Goal: Entertainment & Leisure: Consume media (video, audio)

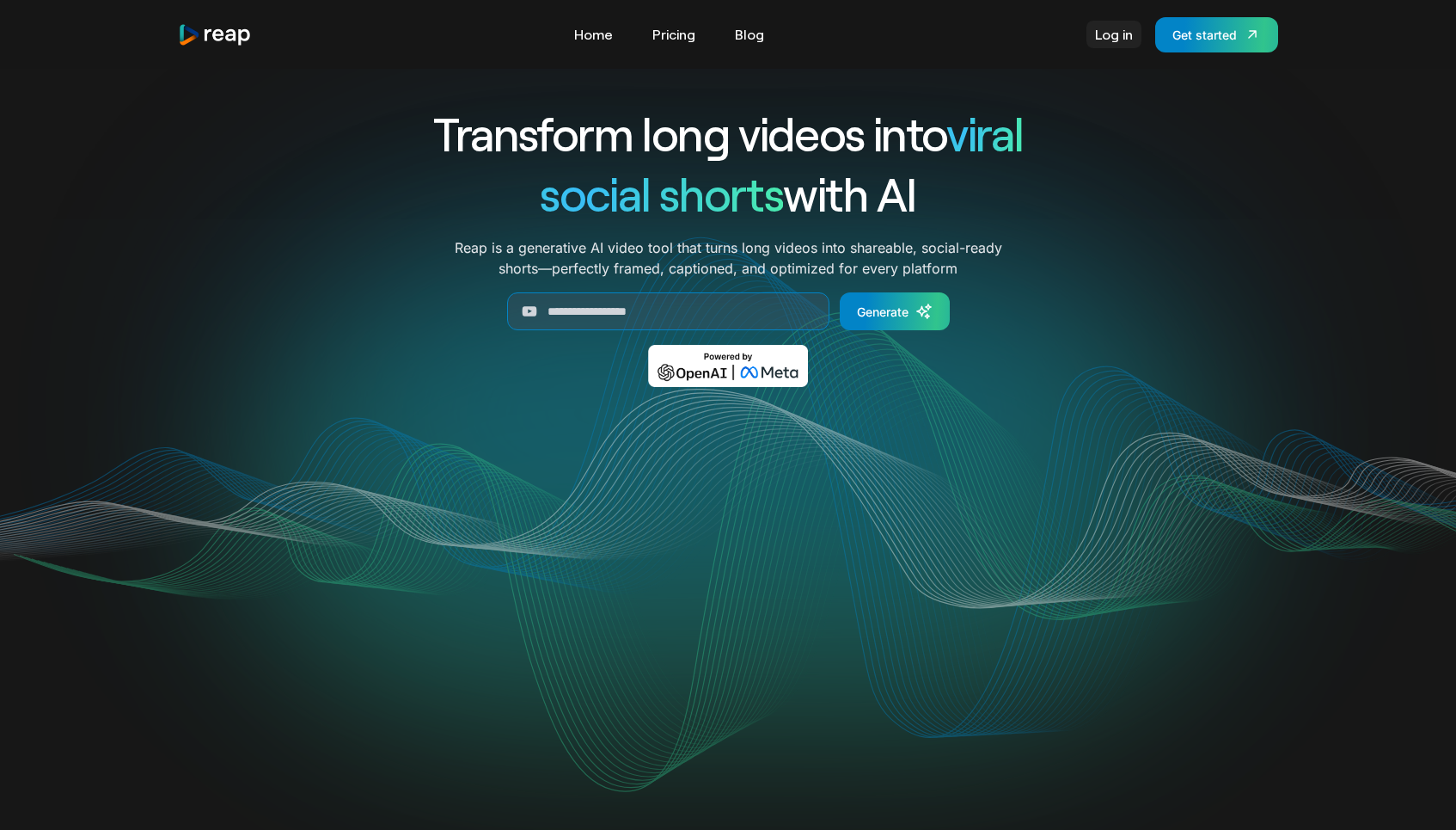
click at [1113, 43] on link "Log in" at bounding box center [1114, 34] width 55 height 28
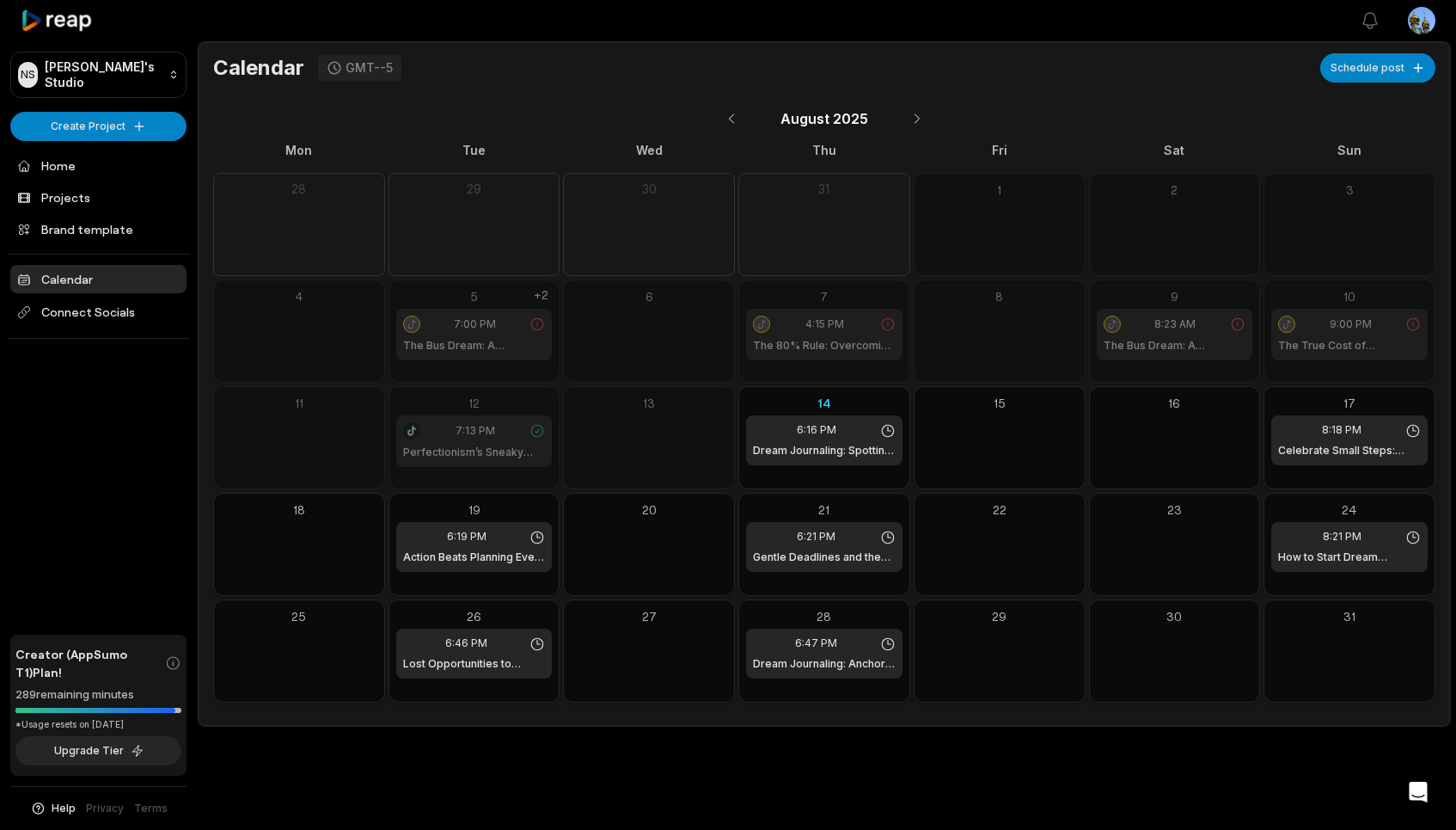
click at [497, 441] on div "7:13 PM Perfectionism’s Sneaky Disguises" at bounding box center [474, 441] width 157 height 52
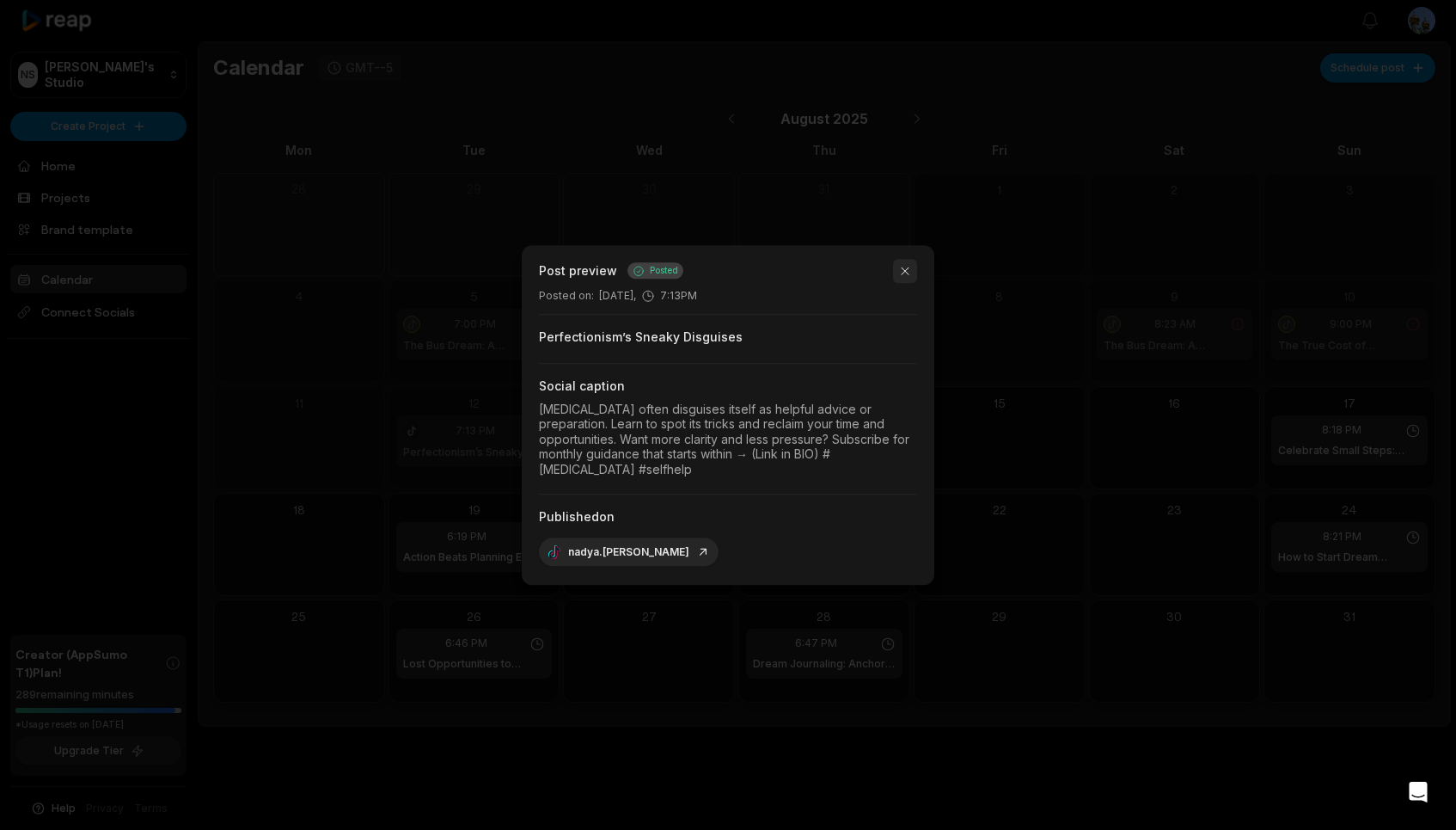
click at [902, 269] on button "button" at bounding box center [905, 270] width 24 height 24
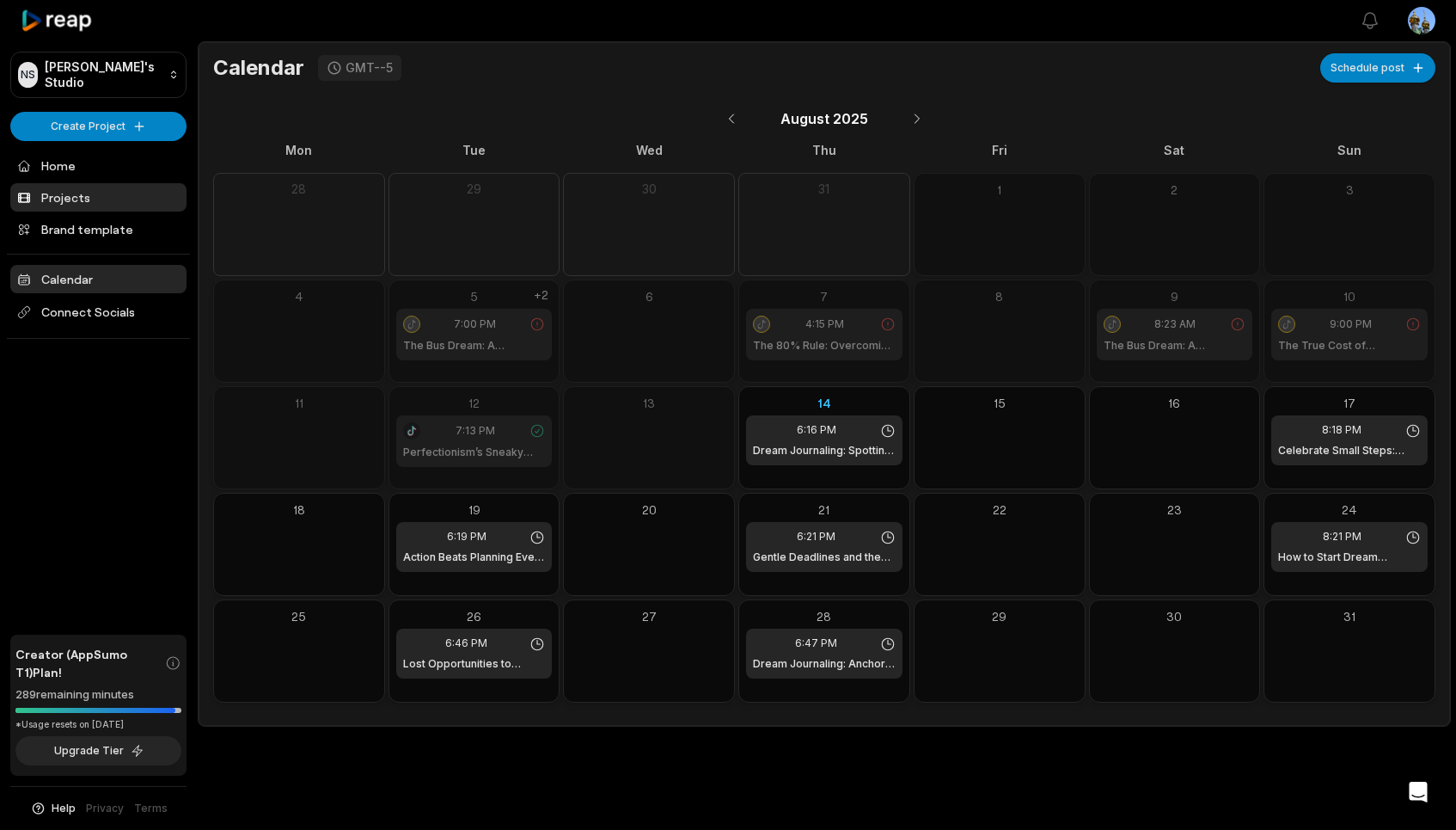
click at [85, 195] on link "Projects" at bounding box center [98, 196] width 176 height 28
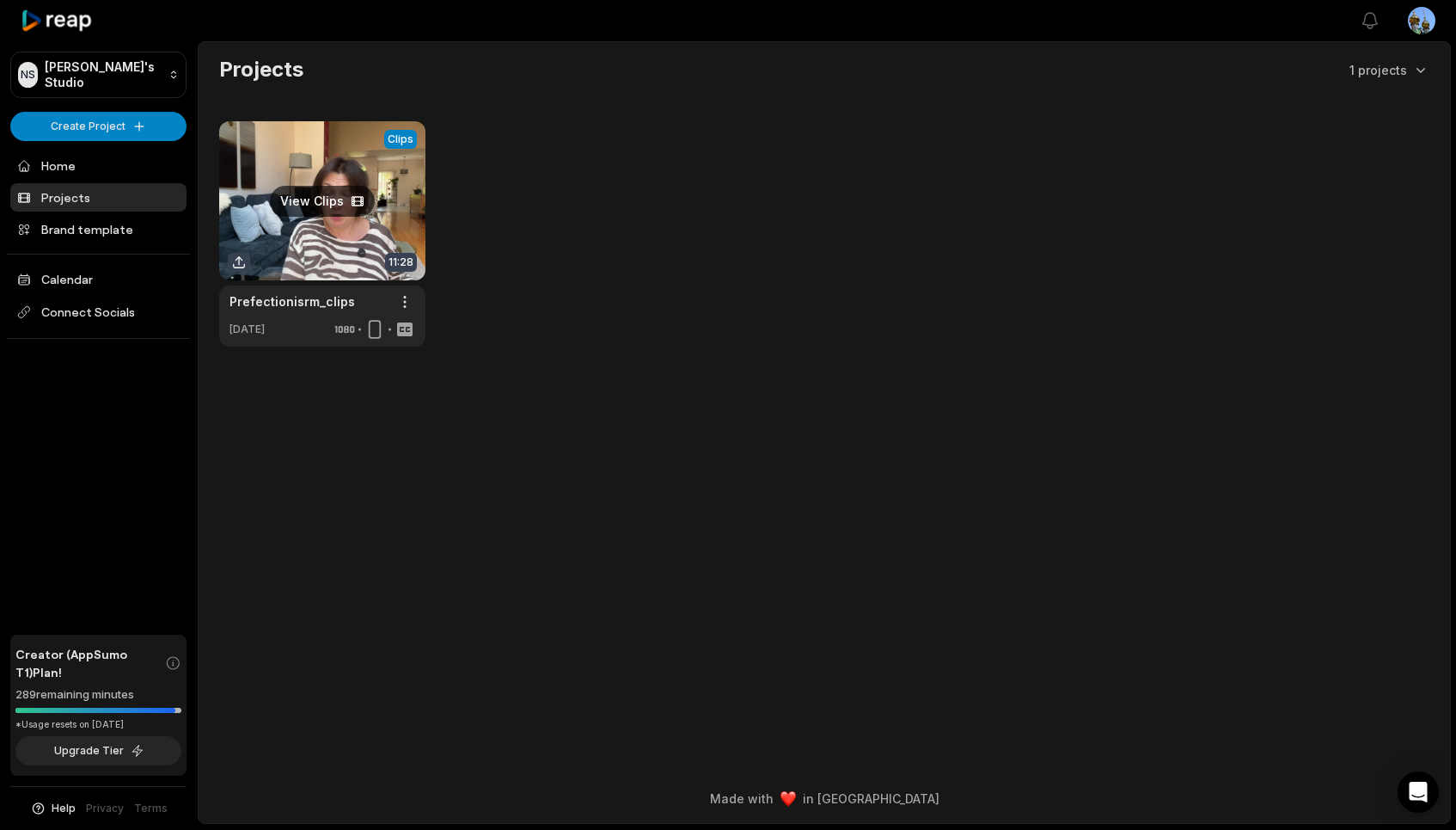
click at [336, 245] on link at bounding box center [322, 234] width 207 height 225
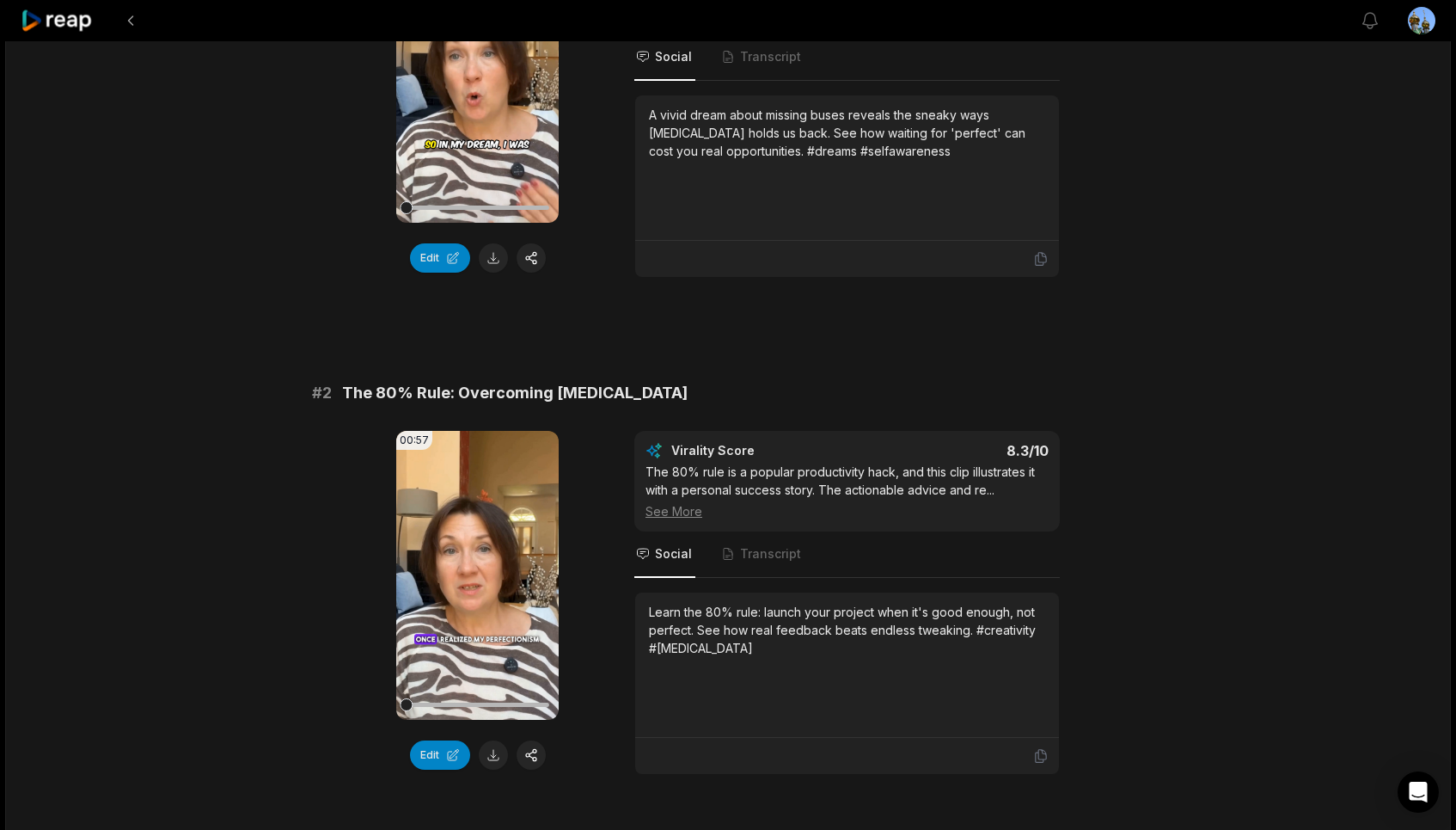
scroll to position [455, 0]
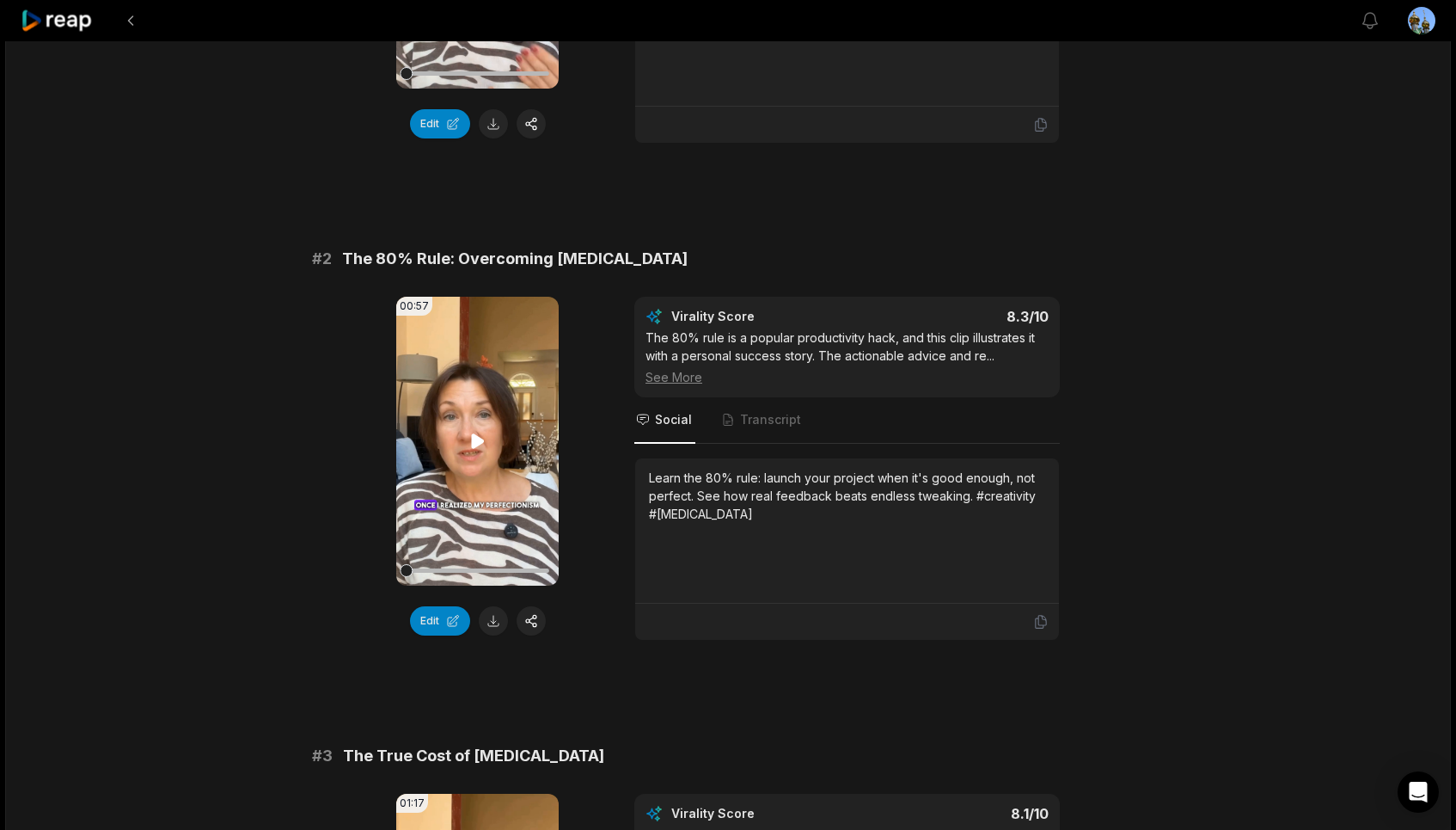
click at [474, 448] on icon at bounding box center [477, 440] width 13 height 14
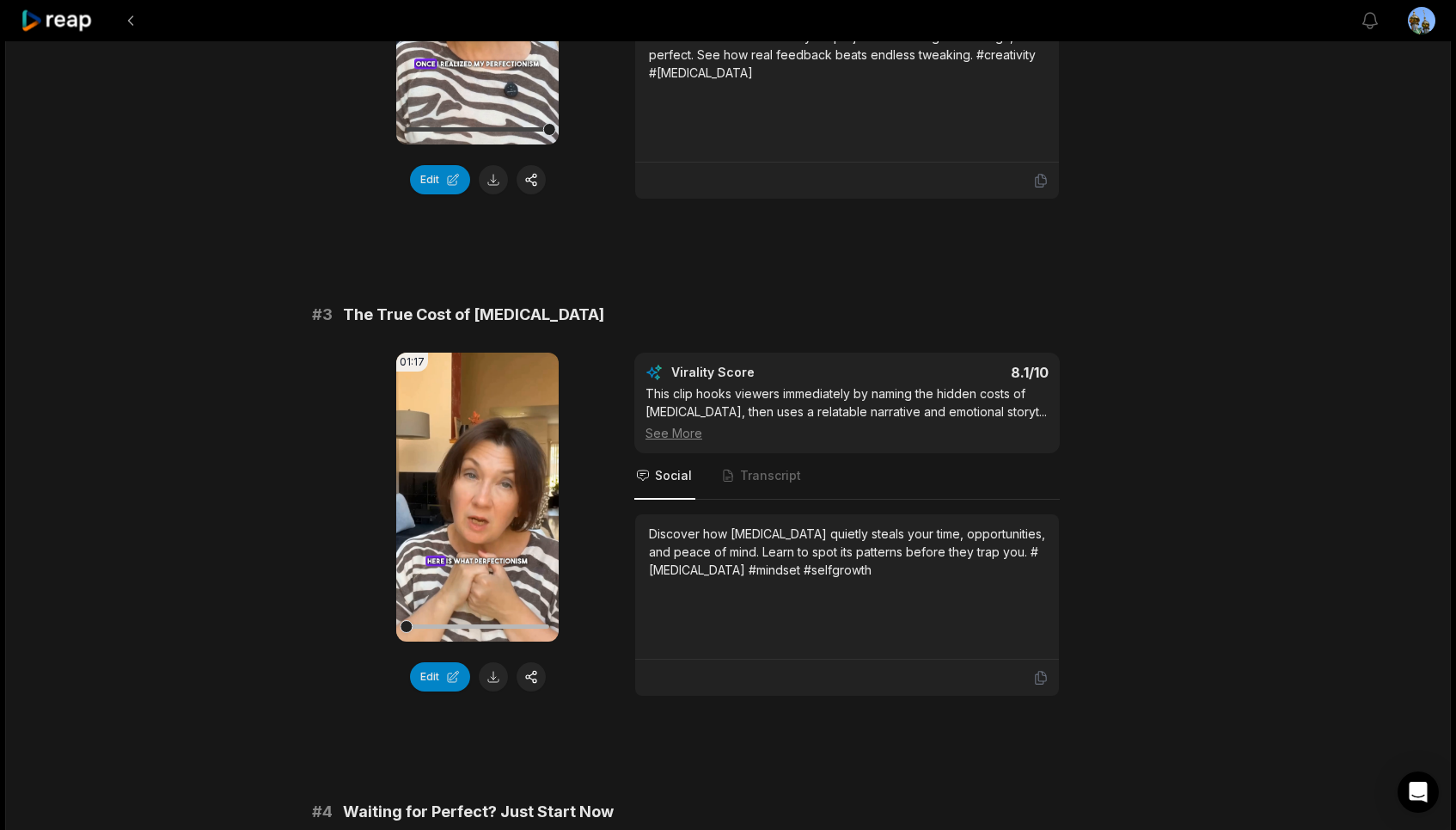
scroll to position [900, 0]
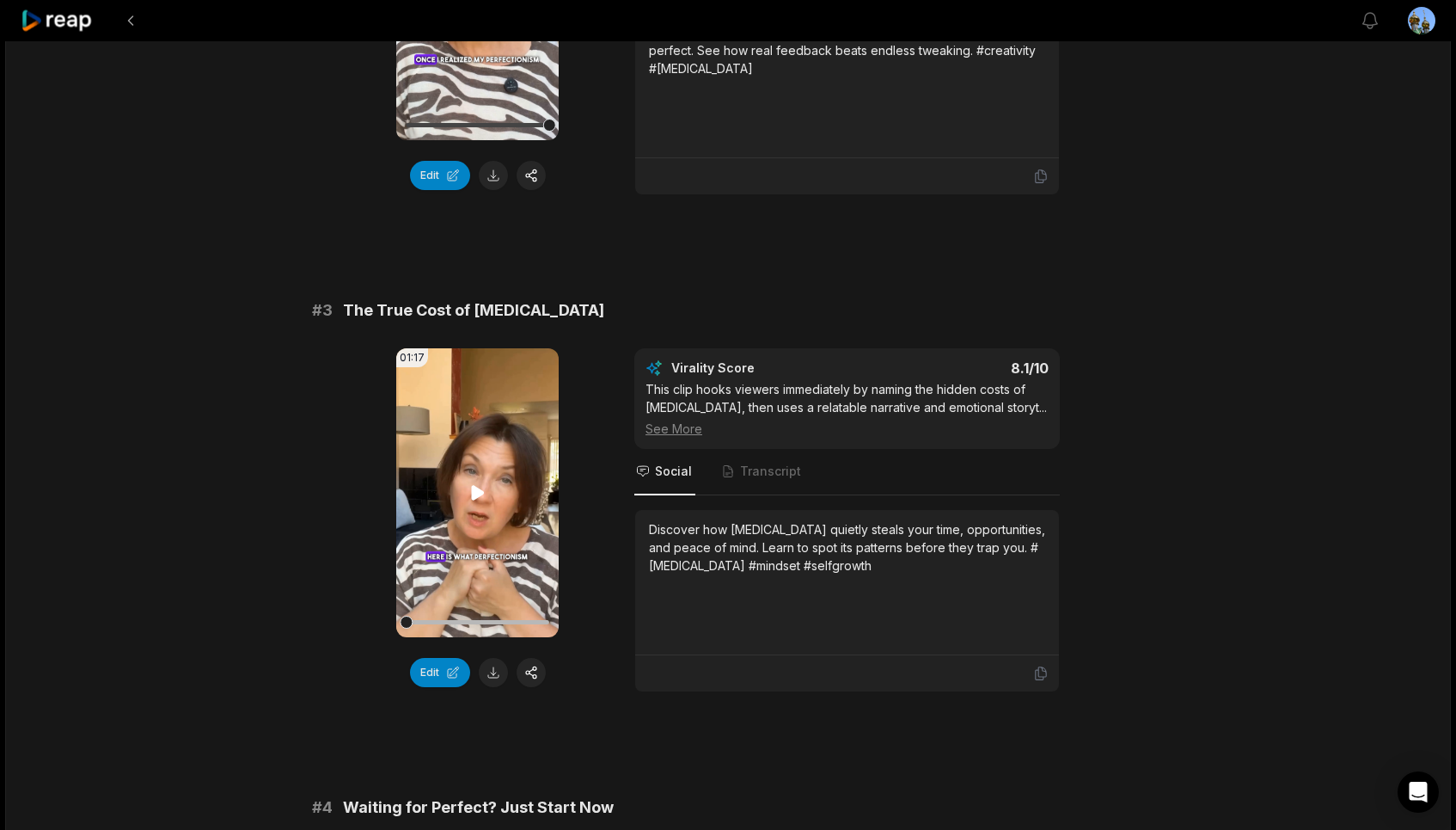
click at [465, 516] on video "Your browser does not support mp4 format." at bounding box center [477, 492] width 163 height 289
